Goal: Task Accomplishment & Management: Use online tool/utility

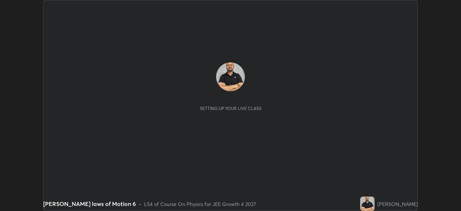
scroll to position [211, 461]
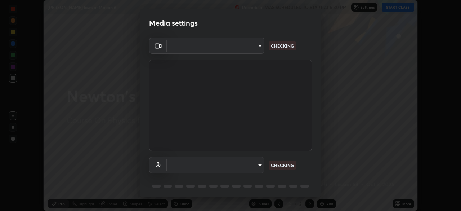
type input "5ae49b96af4897e6a410d98cecc9f5d5c34ce44bf214f7471ac41fe3bf41cfd7"
type input "communications"
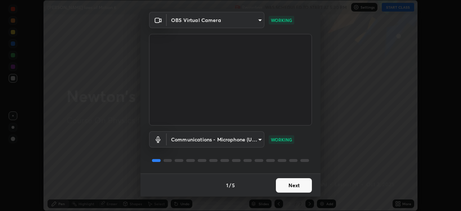
click at [289, 183] on button "Next" at bounding box center [294, 185] width 36 height 14
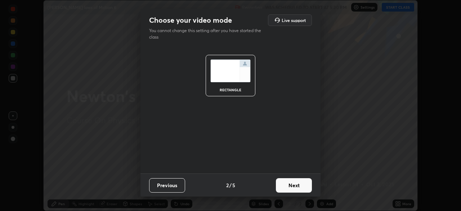
scroll to position [0, 0]
click at [290, 184] on button "Next" at bounding box center [294, 185] width 36 height 14
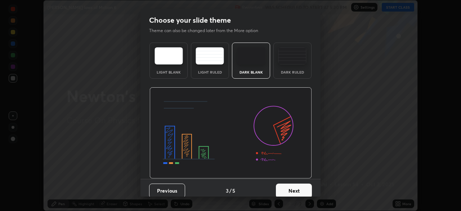
click at [292, 186] on button "Next" at bounding box center [294, 190] width 36 height 14
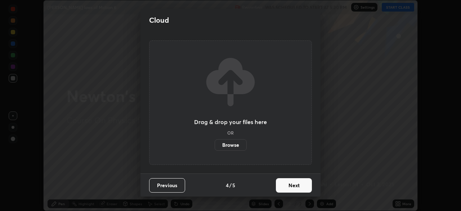
click at [285, 181] on button "Next" at bounding box center [294, 185] width 36 height 14
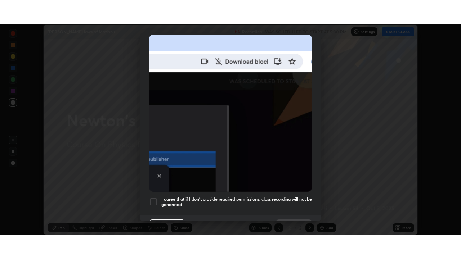
scroll to position [173, 0]
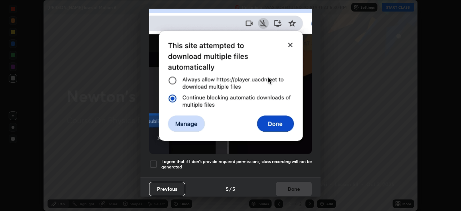
click at [156, 160] on div at bounding box center [153, 164] width 9 height 9
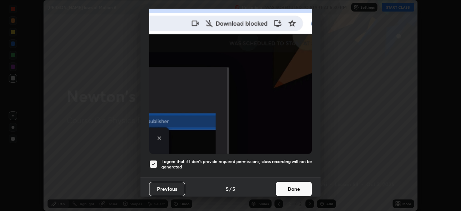
click at [290, 183] on button "Done" at bounding box center [294, 189] width 36 height 14
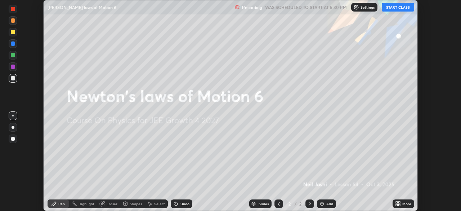
click at [398, 7] on button "START CLASS" at bounding box center [398, 7] width 32 height 9
click at [328, 203] on div "Add" at bounding box center [330, 204] width 7 height 4
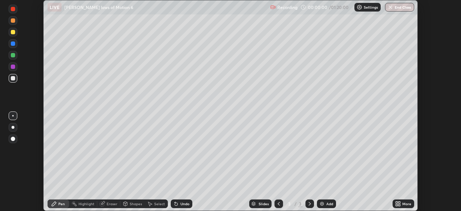
click at [399, 202] on icon at bounding box center [400, 202] width 2 height 2
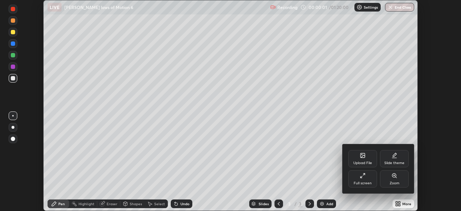
click at [361, 177] on icon at bounding box center [361, 176] width 1 height 1
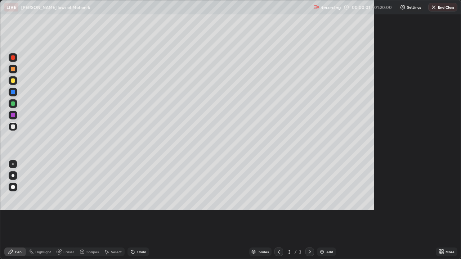
scroll to position [259, 461]
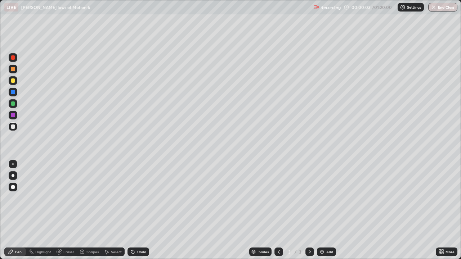
click at [13, 176] on div at bounding box center [13, 175] width 3 height 3
click at [13, 81] on div at bounding box center [13, 81] width 4 height 4
click at [138, 210] on div "Undo" at bounding box center [141, 252] width 9 height 4
click at [139, 210] on div "Undo" at bounding box center [141, 252] width 9 height 4
click at [14, 130] on div at bounding box center [13, 127] width 9 height 9
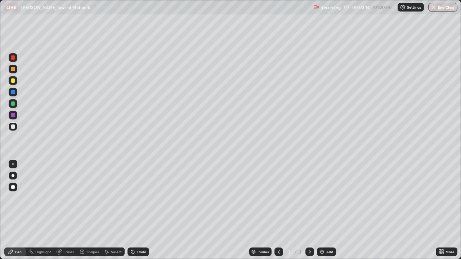
click at [13, 127] on div at bounding box center [13, 127] width 4 height 4
click at [140, 210] on div "Undo" at bounding box center [137, 252] width 25 height 14
click at [63, 210] on div "Eraser" at bounding box center [68, 252] width 11 height 4
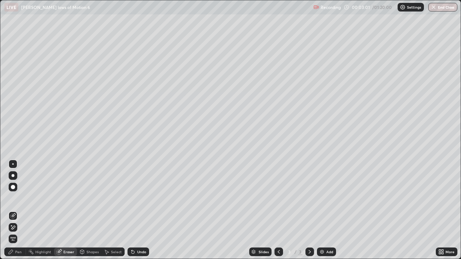
click at [13, 210] on icon at bounding box center [11, 252] width 4 height 4
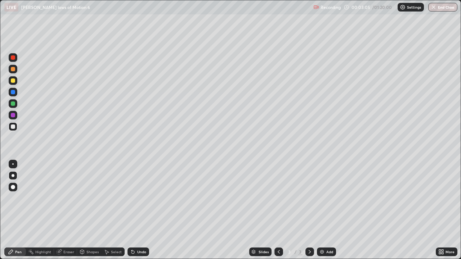
click at [13, 78] on div at bounding box center [13, 80] width 9 height 9
click at [68, 210] on div "Eraser" at bounding box center [65, 252] width 23 height 9
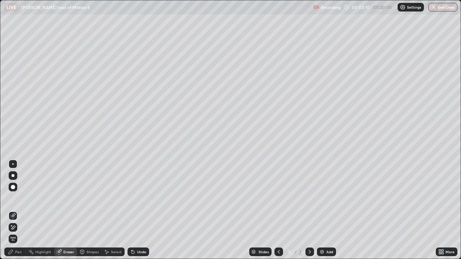
click at [16, 210] on div "Pen" at bounding box center [18, 252] width 6 height 4
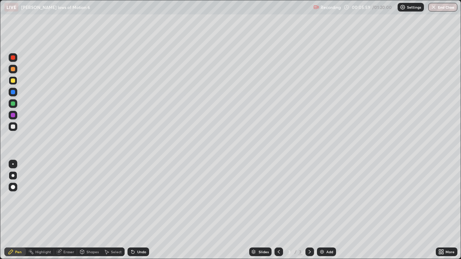
click at [14, 118] on div at bounding box center [13, 115] width 9 height 9
click at [12, 117] on div at bounding box center [13, 115] width 4 height 4
click at [140, 210] on div "Undo" at bounding box center [141, 252] width 9 height 4
click at [141, 210] on div "Undo" at bounding box center [141, 252] width 9 height 4
click at [138, 210] on div "Undo" at bounding box center [139, 252] width 22 height 9
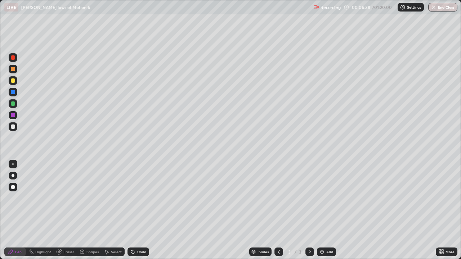
click at [140, 210] on div "Undo" at bounding box center [139, 252] width 22 height 9
click at [13, 79] on div at bounding box center [13, 81] width 4 height 4
click at [329, 210] on div "Add" at bounding box center [330, 252] width 7 height 4
click at [13, 80] on div at bounding box center [13, 81] width 4 height 4
click at [14, 128] on div at bounding box center [13, 127] width 4 height 4
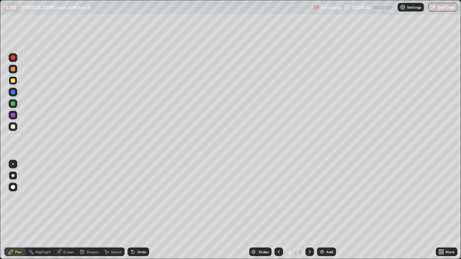
click at [14, 127] on div at bounding box center [13, 127] width 4 height 4
click at [13, 80] on div at bounding box center [13, 81] width 4 height 4
click at [13, 79] on div at bounding box center [13, 81] width 4 height 4
click at [17, 107] on div at bounding box center [13, 104] width 9 height 12
click at [14, 105] on div at bounding box center [13, 104] width 4 height 4
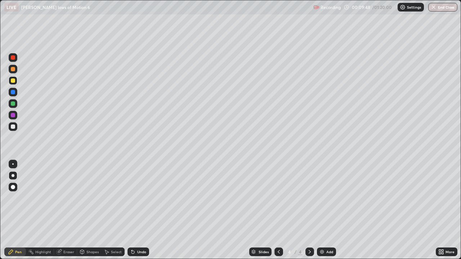
click at [13, 104] on div at bounding box center [13, 104] width 4 height 4
click at [14, 58] on div at bounding box center [13, 58] width 4 height 4
click at [13, 58] on div at bounding box center [13, 58] width 4 height 4
click at [67, 210] on div "Eraser" at bounding box center [68, 252] width 11 height 4
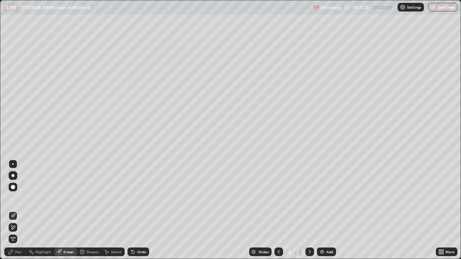
click at [16, 210] on div "Erase all" at bounding box center [13, 239] width 9 height 9
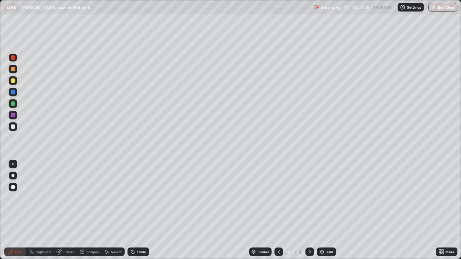
click at [18, 210] on div "Pen" at bounding box center [18, 252] width 6 height 4
click at [278, 210] on icon at bounding box center [279, 252] width 6 height 6
click at [309, 210] on div at bounding box center [310, 252] width 9 height 9
click at [309, 210] on icon at bounding box center [310, 252] width 2 height 4
click at [309, 210] on icon at bounding box center [310, 252] width 6 height 6
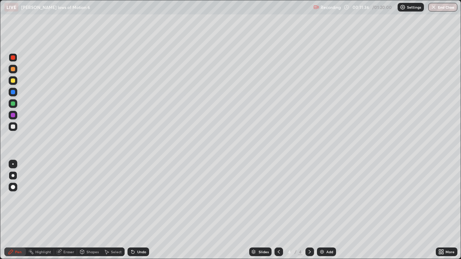
click at [277, 210] on icon at bounding box center [279, 252] width 6 height 6
click at [278, 210] on icon at bounding box center [279, 252] width 6 height 6
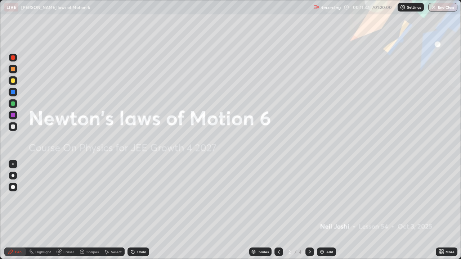
click at [307, 210] on div at bounding box center [310, 252] width 9 height 14
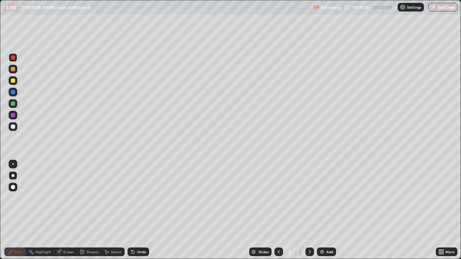
click at [307, 210] on icon at bounding box center [310, 252] width 6 height 6
click at [136, 210] on div "Undo" at bounding box center [139, 252] width 22 height 9
click at [138, 210] on div "Undo" at bounding box center [141, 252] width 9 height 4
click at [139, 210] on div "Undo" at bounding box center [139, 252] width 22 height 9
click at [269, 210] on div "Slides" at bounding box center [260, 252] width 22 height 9
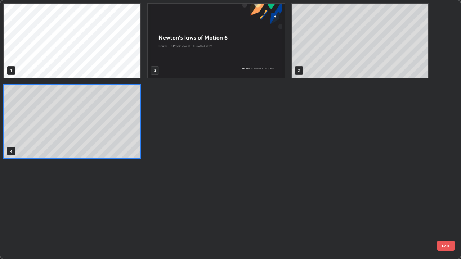
click at [285, 210] on div "1 2 3 4" at bounding box center [224, 129] width 448 height 259
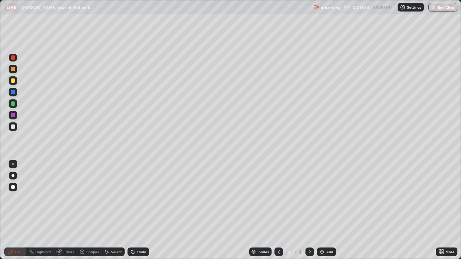
click at [13, 79] on div at bounding box center [13, 81] width 4 height 4
click at [137, 210] on div "Undo" at bounding box center [141, 252] width 9 height 4
click at [134, 210] on icon at bounding box center [133, 252] width 6 height 6
click at [14, 127] on div at bounding box center [13, 127] width 4 height 4
click at [136, 210] on div "Undo" at bounding box center [139, 252] width 22 height 9
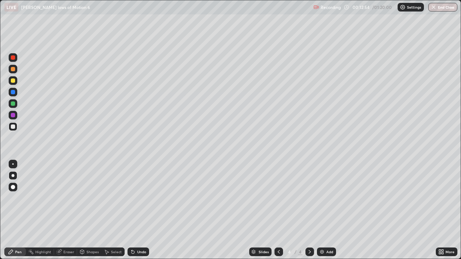
click at [13, 81] on div at bounding box center [13, 81] width 4 height 4
click at [13, 80] on div at bounding box center [13, 81] width 4 height 4
click at [13, 126] on div at bounding box center [13, 127] width 4 height 4
click at [138, 210] on div "Undo" at bounding box center [141, 252] width 9 height 4
click at [137, 210] on div "Undo" at bounding box center [141, 252] width 9 height 4
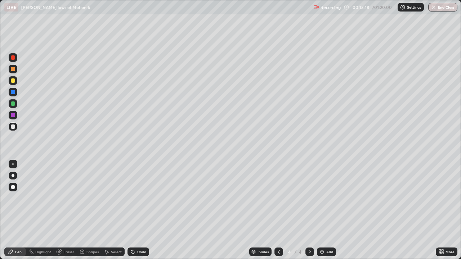
click at [140, 210] on div "Undo" at bounding box center [139, 252] width 22 height 9
click at [14, 81] on div at bounding box center [13, 81] width 4 height 4
click at [11, 93] on div at bounding box center [13, 92] width 4 height 4
click at [67, 210] on div "Eraser" at bounding box center [68, 252] width 11 height 4
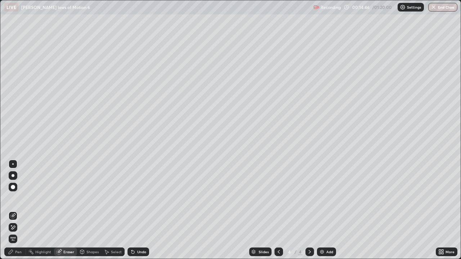
click at [21, 210] on div "Pen" at bounding box center [18, 252] width 6 height 4
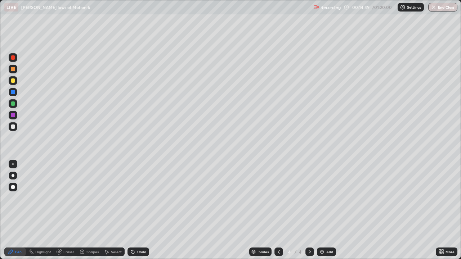
click at [14, 83] on div at bounding box center [13, 81] width 4 height 4
click at [12, 81] on div at bounding box center [13, 81] width 4 height 4
click at [12, 125] on div at bounding box center [13, 127] width 4 height 4
click at [13, 125] on div at bounding box center [13, 127] width 4 height 4
click at [325, 210] on div "Add" at bounding box center [326, 252] width 19 height 9
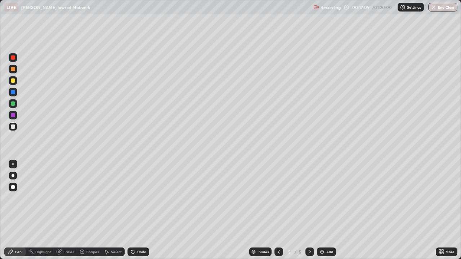
click at [13, 115] on div at bounding box center [13, 115] width 4 height 4
click at [10, 84] on div at bounding box center [13, 80] width 9 height 9
click at [15, 127] on div at bounding box center [13, 127] width 9 height 9
click at [13, 127] on div at bounding box center [13, 127] width 4 height 4
click at [325, 210] on div "Add" at bounding box center [326, 252] width 19 height 9
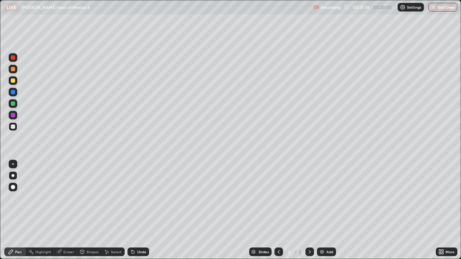
click at [143, 210] on div "Undo" at bounding box center [139, 252] width 22 height 9
click at [13, 103] on div at bounding box center [13, 104] width 4 height 4
click at [11, 83] on div at bounding box center [13, 80] width 9 height 9
click at [17, 127] on div at bounding box center [13, 127] width 9 height 9
click at [138, 210] on div "Undo" at bounding box center [141, 252] width 9 height 4
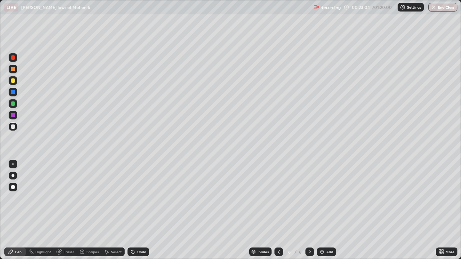
click at [137, 210] on div "Undo" at bounding box center [141, 252] width 9 height 4
click at [279, 210] on icon at bounding box center [279, 252] width 6 height 6
click at [310, 210] on icon at bounding box center [310, 252] width 6 height 6
click at [324, 210] on img at bounding box center [322, 252] width 6 height 6
click at [13, 80] on div at bounding box center [13, 81] width 4 height 4
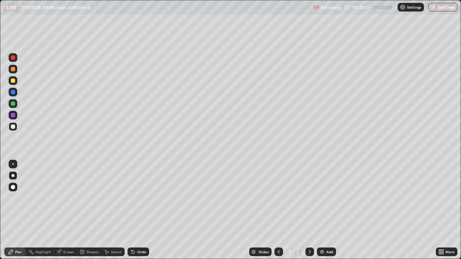
click at [13, 79] on div at bounding box center [13, 81] width 4 height 4
click at [13, 58] on div at bounding box center [13, 58] width 4 height 4
click at [66, 210] on div "Eraser" at bounding box center [68, 252] width 11 height 4
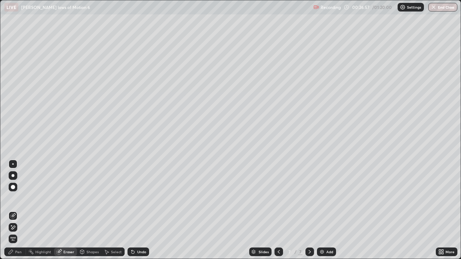
click at [14, 210] on div "Pen" at bounding box center [15, 252] width 22 height 9
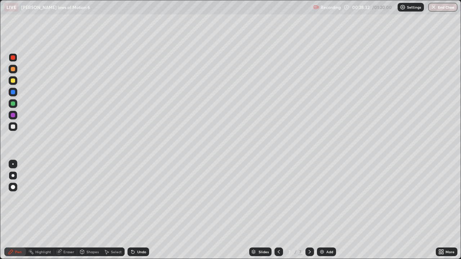
click at [325, 210] on div "Add" at bounding box center [326, 252] width 19 height 9
click at [13, 81] on div at bounding box center [13, 81] width 4 height 4
click at [12, 59] on div at bounding box center [13, 58] width 4 height 4
click at [13, 113] on div at bounding box center [13, 115] width 4 height 4
click at [13, 69] on div at bounding box center [13, 69] width 4 height 4
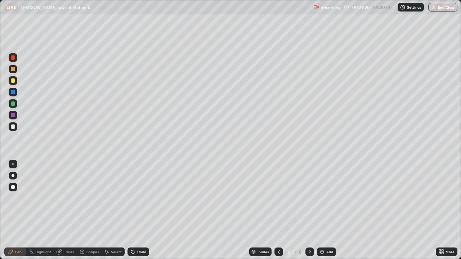
click at [13, 70] on div at bounding box center [13, 69] width 4 height 4
click at [17, 79] on div at bounding box center [13, 80] width 9 height 9
click at [59, 210] on icon at bounding box center [59, 252] width 5 height 5
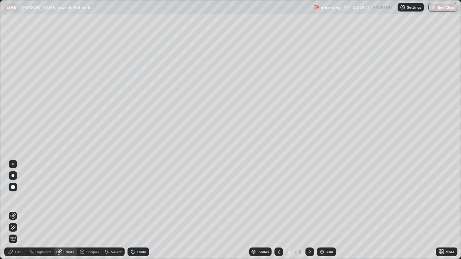
click at [15, 210] on div "Pen" at bounding box center [15, 252] width 22 height 9
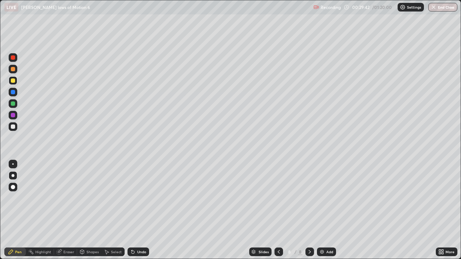
click at [13, 210] on icon at bounding box center [11, 252] width 6 height 6
click at [13, 81] on div at bounding box center [13, 81] width 4 height 4
click at [13, 115] on div at bounding box center [13, 115] width 4 height 4
click at [13, 114] on div at bounding box center [13, 115] width 4 height 4
click at [14, 60] on div at bounding box center [13, 57] width 9 height 9
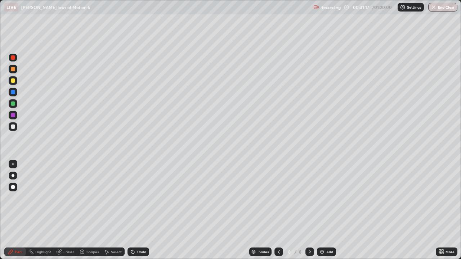
click at [132, 210] on icon at bounding box center [133, 252] width 3 height 3
click at [138, 210] on div "Undo" at bounding box center [141, 252] width 9 height 4
click at [14, 116] on div at bounding box center [13, 115] width 4 height 4
click at [12, 103] on div at bounding box center [13, 104] width 4 height 4
click at [13, 92] on div at bounding box center [13, 92] width 4 height 4
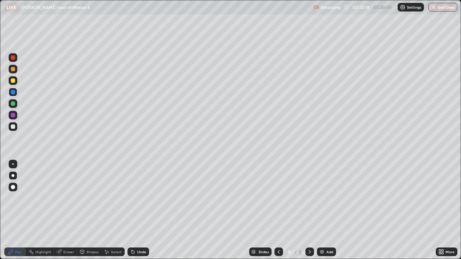
click at [14, 92] on div at bounding box center [13, 92] width 4 height 4
click at [12, 112] on div at bounding box center [13, 115] width 9 height 9
click at [13, 127] on div at bounding box center [13, 127] width 4 height 4
click at [12, 124] on div at bounding box center [13, 127] width 9 height 9
click at [324, 210] on div "Add" at bounding box center [326, 252] width 19 height 9
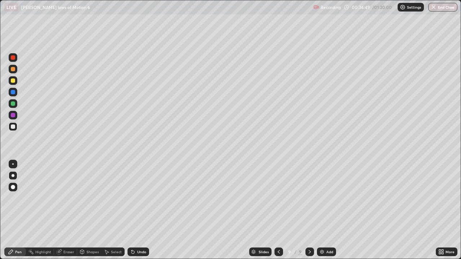
click at [15, 81] on div at bounding box center [13, 81] width 4 height 4
click at [14, 58] on div at bounding box center [13, 58] width 4 height 4
click at [14, 57] on div at bounding box center [13, 58] width 4 height 4
click at [13, 58] on div at bounding box center [13, 58] width 4 height 4
click at [14, 57] on div at bounding box center [13, 58] width 4 height 4
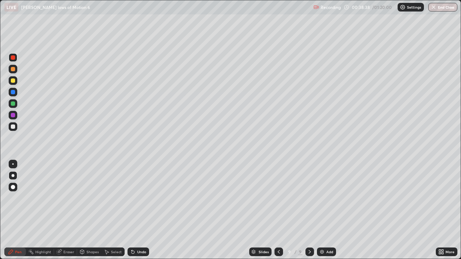
click at [13, 102] on div at bounding box center [13, 104] width 4 height 4
click at [14, 102] on div at bounding box center [13, 104] width 4 height 4
click at [13, 115] on div at bounding box center [13, 115] width 4 height 4
click at [14, 115] on div at bounding box center [13, 115] width 4 height 4
click at [13, 81] on div at bounding box center [13, 81] width 4 height 4
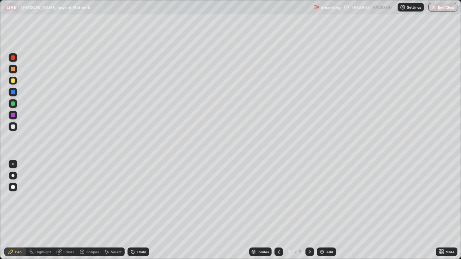
click at [14, 79] on div at bounding box center [13, 81] width 4 height 4
click at [71, 210] on div "Eraser" at bounding box center [68, 252] width 11 height 4
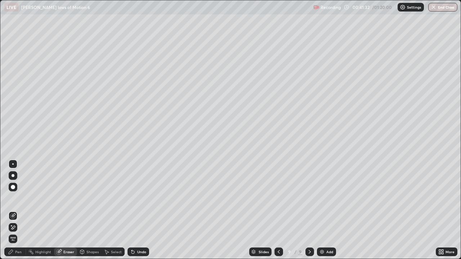
click at [19, 210] on div "Pen" at bounding box center [18, 252] width 6 height 4
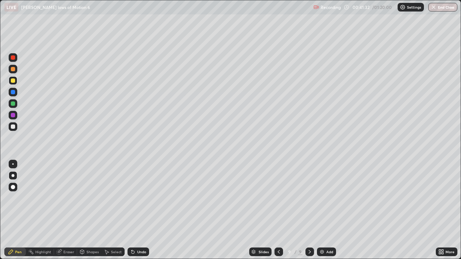
click at [19, 210] on div "Pen" at bounding box center [18, 252] width 6 height 4
click at [69, 210] on div "Eraser" at bounding box center [68, 252] width 11 height 4
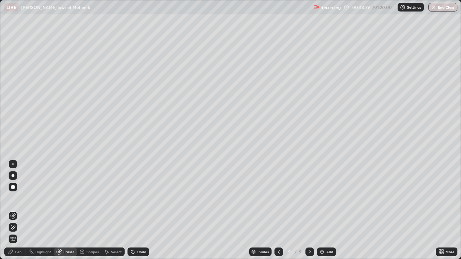
click at [18, 210] on div "Pen" at bounding box center [18, 252] width 6 height 4
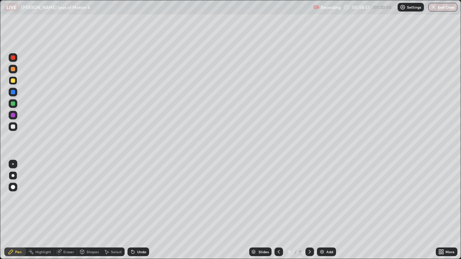
click at [14, 114] on div at bounding box center [13, 115] width 4 height 4
click at [14, 116] on div at bounding box center [13, 115] width 4 height 4
click at [14, 68] on div at bounding box center [13, 69] width 4 height 4
click at [13, 68] on div at bounding box center [13, 69] width 4 height 4
click at [324, 210] on img at bounding box center [322, 252] width 6 height 6
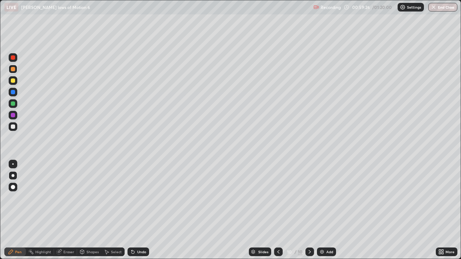
click at [278, 210] on icon at bounding box center [279, 252] width 6 height 6
click at [300, 210] on div "10" at bounding box center [300, 252] width 5 height 6
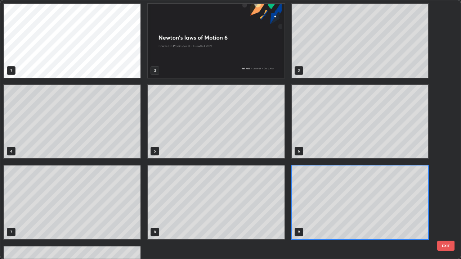
scroll to position [65, 0]
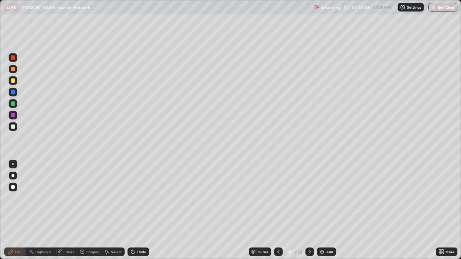
click at [14, 81] on div at bounding box center [13, 81] width 4 height 4
click at [12, 103] on div at bounding box center [13, 104] width 4 height 4
click at [14, 105] on div at bounding box center [13, 104] width 4 height 4
click at [12, 79] on div at bounding box center [13, 81] width 4 height 4
click at [278, 210] on icon at bounding box center [279, 252] width 6 height 6
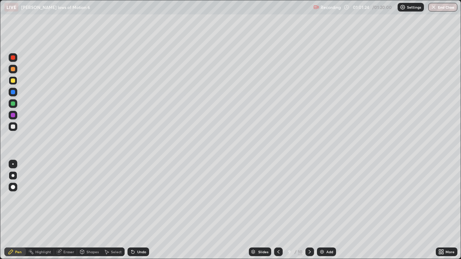
click at [309, 210] on icon at bounding box center [310, 252] width 6 height 6
click at [13, 79] on div at bounding box center [13, 81] width 4 height 4
click at [13, 81] on div at bounding box center [13, 81] width 4 height 4
click at [328, 210] on div "Add" at bounding box center [330, 252] width 7 height 4
click at [13, 102] on div at bounding box center [13, 104] width 4 height 4
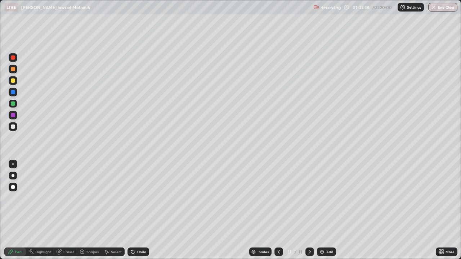
click at [12, 80] on div at bounding box center [13, 81] width 4 height 4
click at [13, 79] on div at bounding box center [13, 81] width 4 height 4
click at [133, 210] on icon at bounding box center [133, 252] width 3 height 3
click at [9, 115] on div at bounding box center [13, 115] width 9 height 9
click at [15, 127] on div at bounding box center [13, 127] width 9 height 9
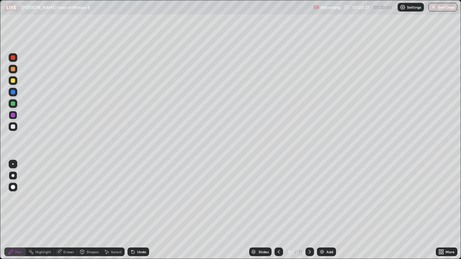
click at [13, 126] on div at bounding box center [13, 127] width 4 height 4
click at [13, 116] on div at bounding box center [13, 115] width 4 height 4
click at [12, 117] on div at bounding box center [13, 115] width 4 height 4
click at [13, 127] on div at bounding box center [13, 127] width 4 height 4
click at [12, 127] on div at bounding box center [13, 127] width 4 height 4
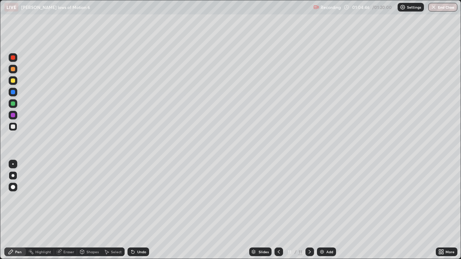
click at [12, 58] on div at bounding box center [13, 58] width 4 height 4
click at [11, 57] on div at bounding box center [13, 58] width 4 height 4
click at [13, 116] on div at bounding box center [13, 115] width 4 height 4
click at [66, 210] on div "Eraser" at bounding box center [68, 252] width 11 height 4
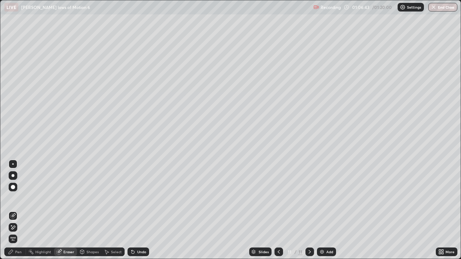
click at [20, 210] on div "Pen" at bounding box center [18, 252] width 6 height 4
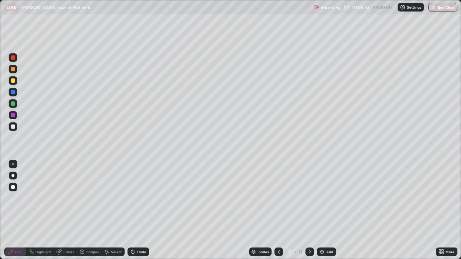
click at [18, 210] on div "Pen" at bounding box center [18, 252] width 6 height 4
click at [329, 210] on div "Add" at bounding box center [330, 252] width 7 height 4
click at [13, 82] on div at bounding box center [13, 81] width 4 height 4
click at [13, 58] on div at bounding box center [13, 58] width 4 height 4
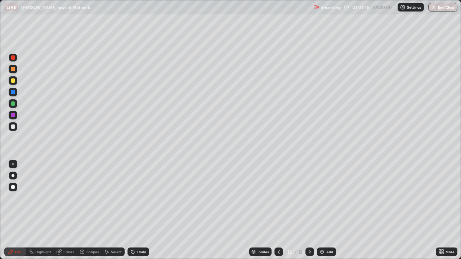
click at [13, 70] on div at bounding box center [13, 69] width 4 height 4
click at [13, 69] on div at bounding box center [13, 69] width 4 height 4
click at [14, 103] on div at bounding box center [13, 104] width 4 height 4
click at [13, 114] on div at bounding box center [13, 115] width 4 height 4
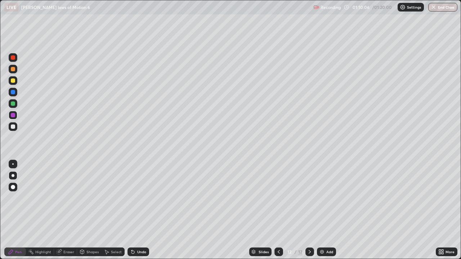
click at [278, 210] on icon at bounding box center [279, 252] width 6 height 6
click at [309, 210] on icon at bounding box center [310, 252] width 6 height 6
click at [13, 127] on div at bounding box center [13, 127] width 4 height 4
click at [12, 130] on div at bounding box center [13, 127] width 9 height 9
click at [12, 125] on div at bounding box center [13, 127] width 4 height 4
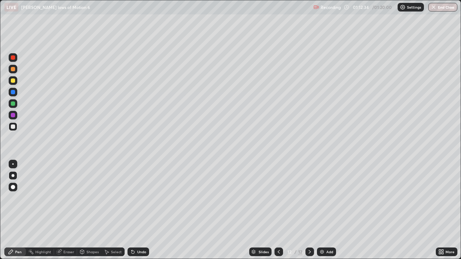
click at [68, 210] on div "Eraser" at bounding box center [68, 252] width 11 height 4
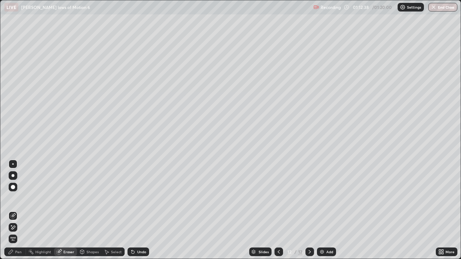
click at [22, 210] on div "Pen" at bounding box center [15, 252] width 22 height 9
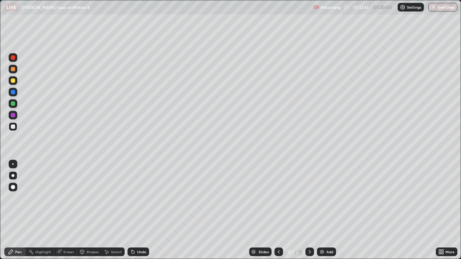
click at [71, 210] on div "Eraser" at bounding box center [68, 252] width 11 height 4
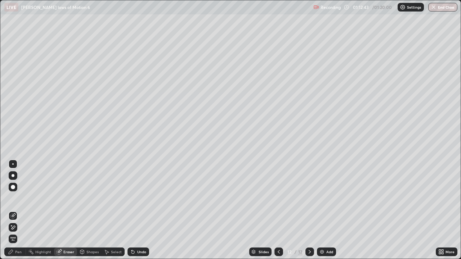
click at [21, 210] on div "Pen" at bounding box center [18, 252] width 6 height 4
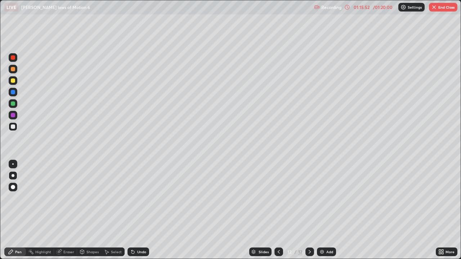
click at [139, 210] on div "Undo" at bounding box center [139, 252] width 22 height 9
click at [449, 10] on button "End Class" at bounding box center [443, 7] width 28 height 9
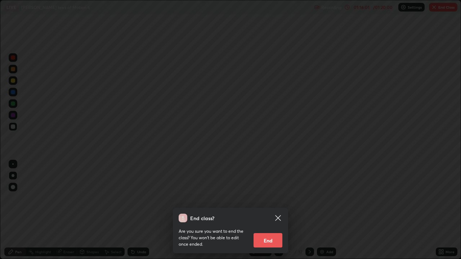
click at [279, 210] on icon at bounding box center [277, 218] width 5 height 5
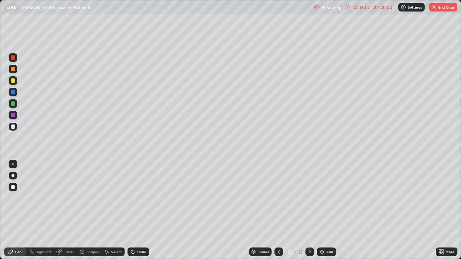
click at [327, 210] on div "Add" at bounding box center [330, 252] width 7 height 4
click at [279, 210] on icon at bounding box center [279, 252] width 6 height 6
click at [278, 210] on icon at bounding box center [279, 252] width 6 height 6
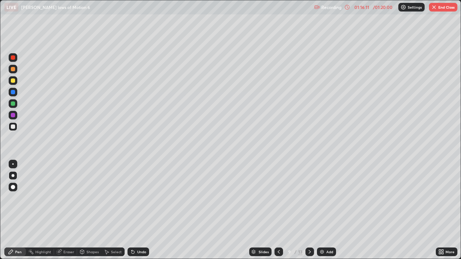
click at [278, 210] on icon at bounding box center [279, 252] width 6 height 6
click at [264, 210] on div "Slides" at bounding box center [264, 252] width 10 height 4
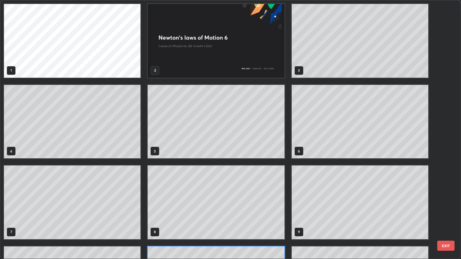
scroll to position [257, 457]
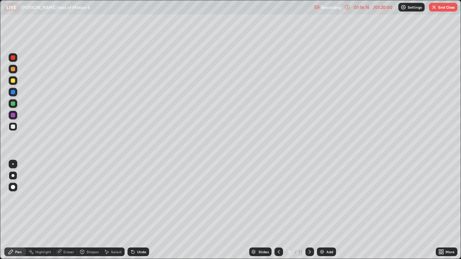
click at [308, 210] on icon at bounding box center [310, 252] width 6 height 6
click at [309, 210] on icon at bounding box center [310, 252] width 6 height 6
click at [449, 11] on button "End Class" at bounding box center [443, 7] width 28 height 9
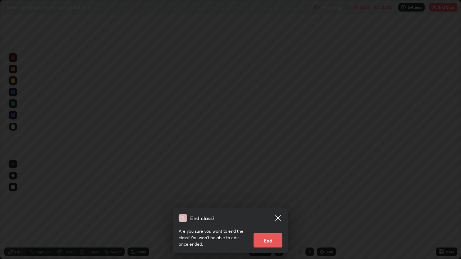
click at [311, 210] on div "End class? Are you sure you want to end the class? You won’t be able to edit on…" at bounding box center [230, 129] width 461 height 259
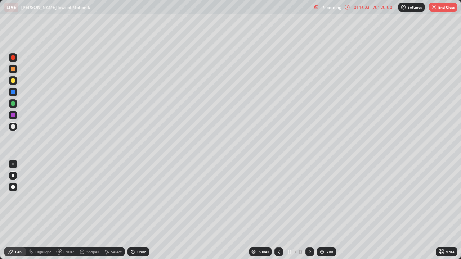
click at [440, 11] on button "End Class" at bounding box center [443, 7] width 28 height 9
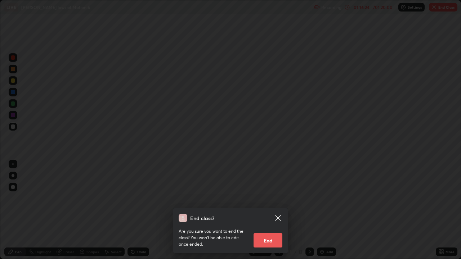
click at [274, 210] on button "End" at bounding box center [268, 241] width 29 height 14
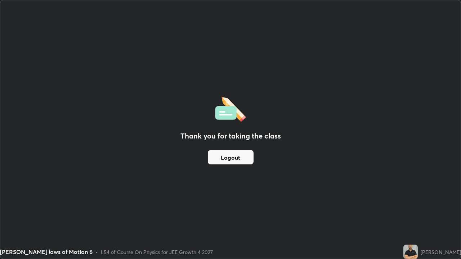
click at [245, 156] on button "Logout" at bounding box center [231, 157] width 46 height 14
click at [233, 156] on button "Logout" at bounding box center [231, 157] width 46 height 14
click at [234, 156] on button "Logout" at bounding box center [231, 157] width 46 height 14
click at [234, 157] on button "Logout" at bounding box center [231, 157] width 46 height 14
click at [231, 157] on button "Logout" at bounding box center [231, 157] width 46 height 14
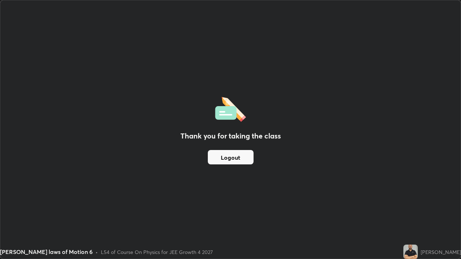
click at [229, 157] on button "Logout" at bounding box center [231, 157] width 46 height 14
click at [205, 175] on div "Thank you for taking the class Logout" at bounding box center [230, 129] width 461 height 259
click at [216, 155] on button "Logout" at bounding box center [231, 157] width 46 height 14
click at [219, 159] on button "Logout" at bounding box center [231, 157] width 46 height 14
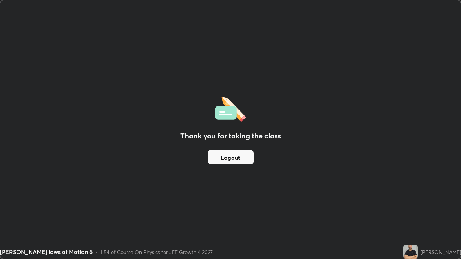
click at [213, 159] on button "Logout" at bounding box center [231, 157] width 46 height 14
click at [243, 158] on button "Logout" at bounding box center [231, 157] width 46 height 14
click at [248, 160] on button "Logout" at bounding box center [231, 157] width 46 height 14
click at [247, 161] on button "Logout" at bounding box center [231, 157] width 46 height 14
click at [245, 162] on button "Logout" at bounding box center [231, 157] width 46 height 14
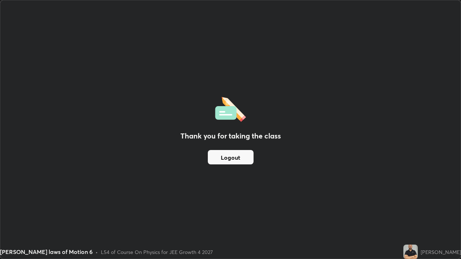
click at [246, 161] on button "Logout" at bounding box center [231, 157] width 46 height 14
click at [244, 163] on button "Logout" at bounding box center [231, 157] width 46 height 14
click at [245, 160] on button "Logout" at bounding box center [231, 157] width 46 height 14
click at [245, 159] on button "Logout" at bounding box center [231, 157] width 46 height 14
click at [249, 162] on button "Logout" at bounding box center [231, 157] width 46 height 14
